Goal: Transaction & Acquisition: Purchase product/service

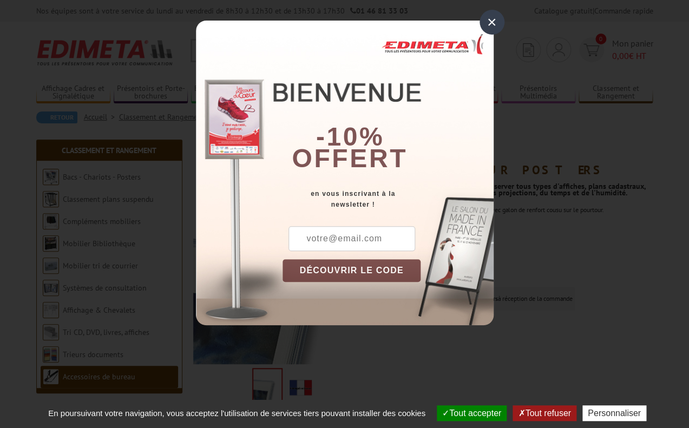
click at [486, 22] on div "×" at bounding box center [491, 22] width 25 height 25
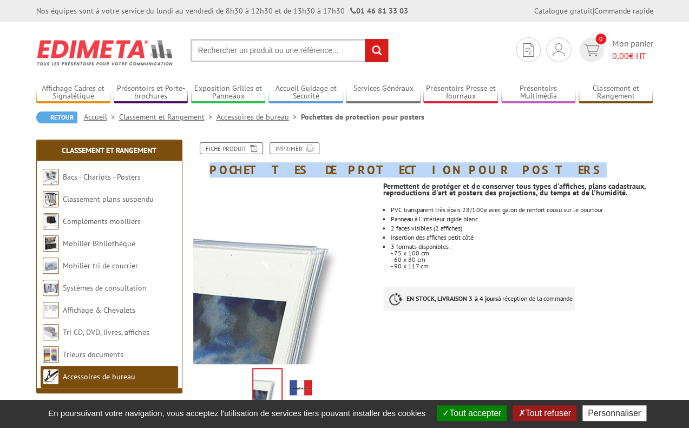
drag, startPoint x: 445, startPoint y: 164, endPoint x: 196, endPoint y: 168, distance: 248.3
click at [196, 168] on h1 "Pochettes de protection pour posters" at bounding box center [423, 159] width 476 height 34
copy h1 "Pochettes de protection pour posters"
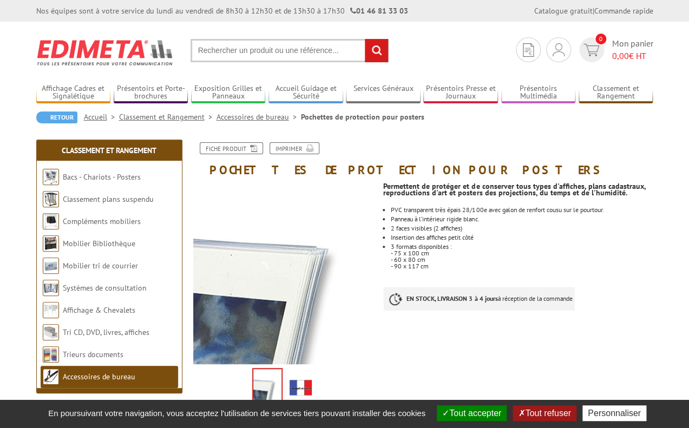
click at [556, 244] on div "3 formats disponibles :" at bounding box center [522, 246] width 262 height 6
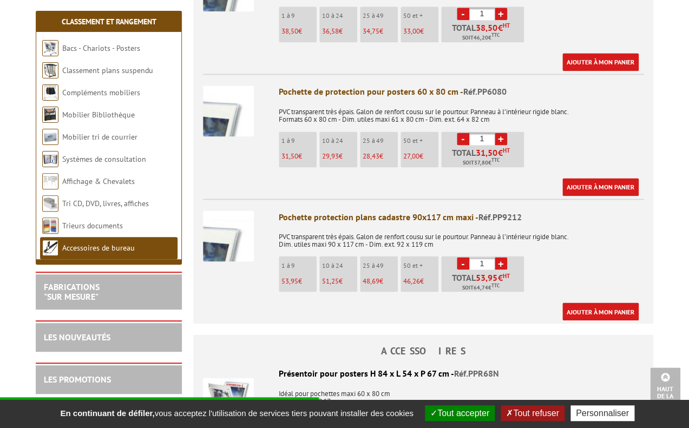
scroll to position [479, 0]
click at [500, 140] on link "+" at bounding box center [500, 139] width 12 height 12
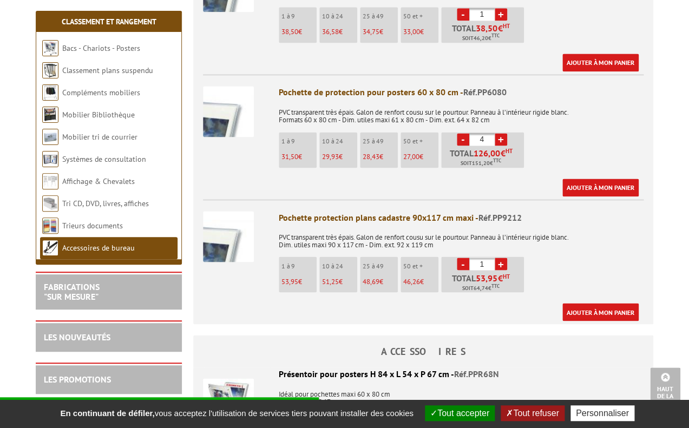
type input "5"
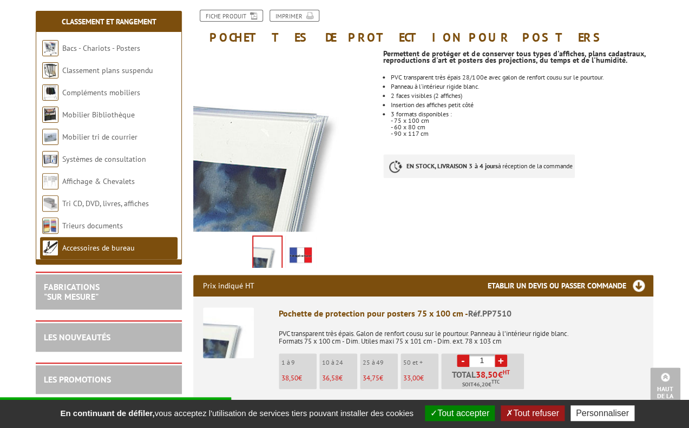
scroll to position [0, 0]
